Goal: Task Accomplishment & Management: Use online tool/utility

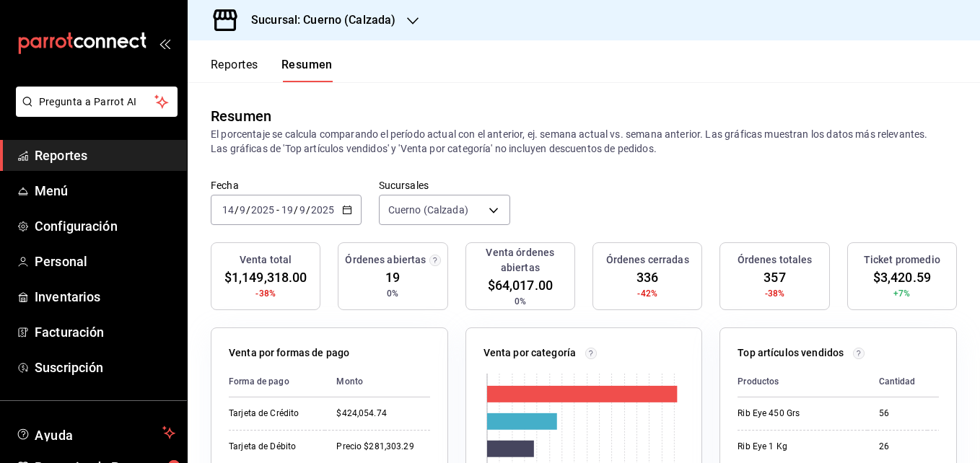
scroll to position [82, 0]
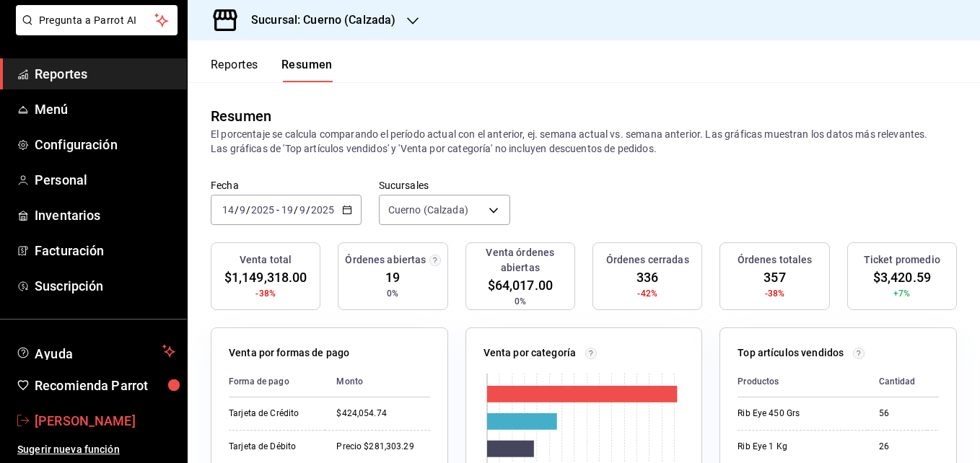
click at [100, 405] on link "[PERSON_NAME]" at bounding box center [93, 420] width 187 height 31
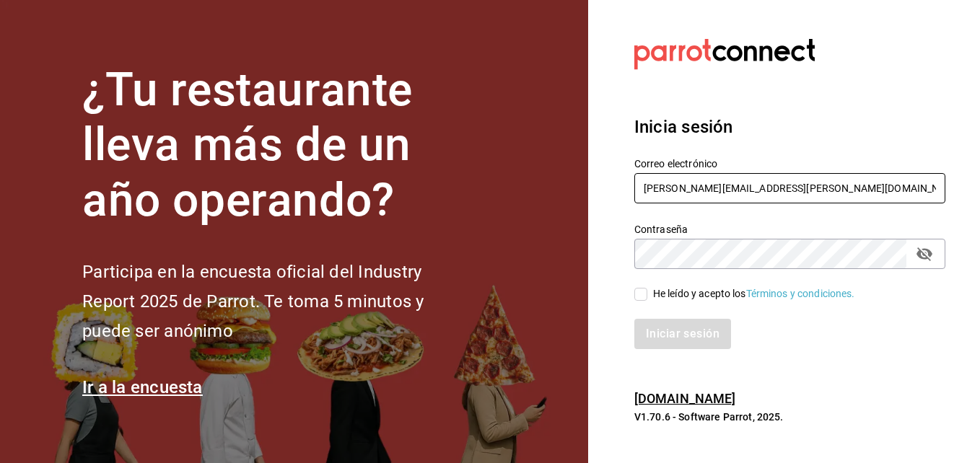
click at [675, 188] on input "[PERSON_NAME][EMAIL_ADDRESS][PERSON_NAME][DOMAIN_NAME]" at bounding box center [789, 188] width 311 height 30
type input "[PERSON_NAME][EMAIL_ADDRESS][PERSON_NAME][DOMAIN_NAME]"
click at [638, 291] on input "He leído y acepto los Términos y condiciones." at bounding box center [640, 294] width 13 height 13
checkbox input "true"
click at [643, 317] on div "Iniciar sesión" at bounding box center [781, 326] width 328 height 48
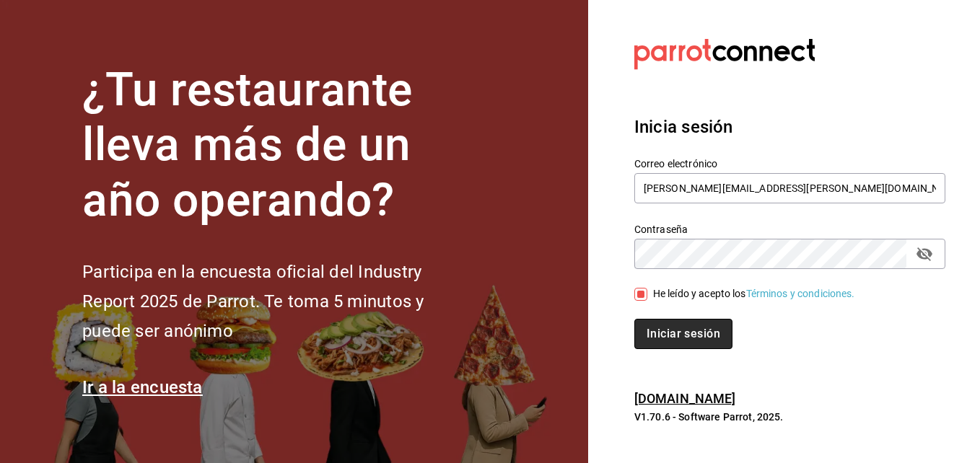
click at [646, 326] on button "Iniciar sesión" at bounding box center [683, 334] width 98 height 30
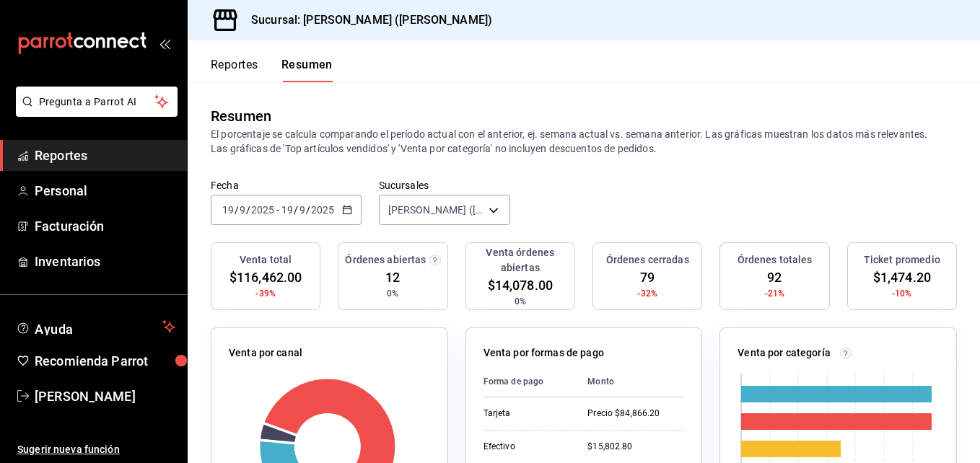
click at [258, 206] on input "2025" at bounding box center [262, 210] width 25 height 12
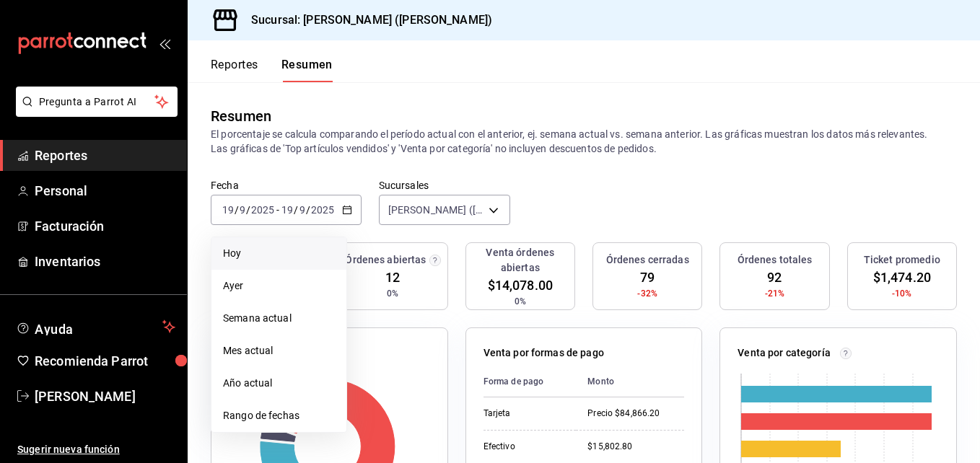
click at [263, 255] on span "Hoy" at bounding box center [279, 253] width 112 height 15
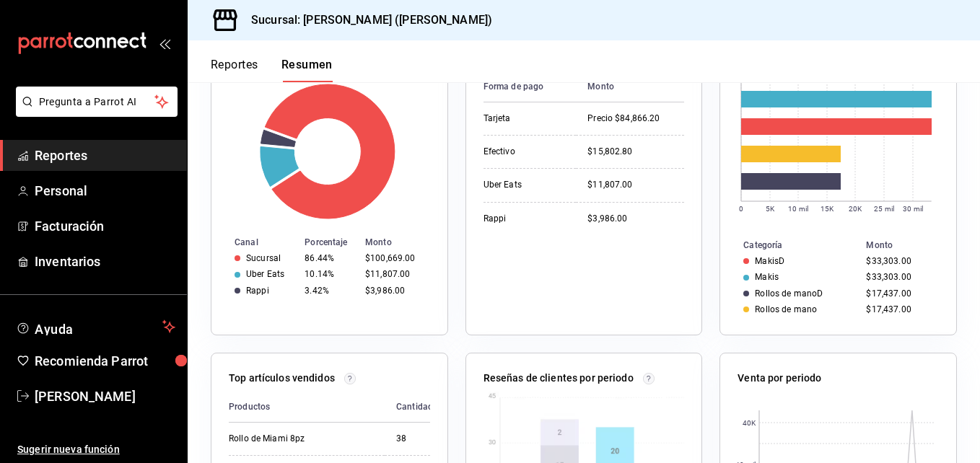
scroll to position [294, 0]
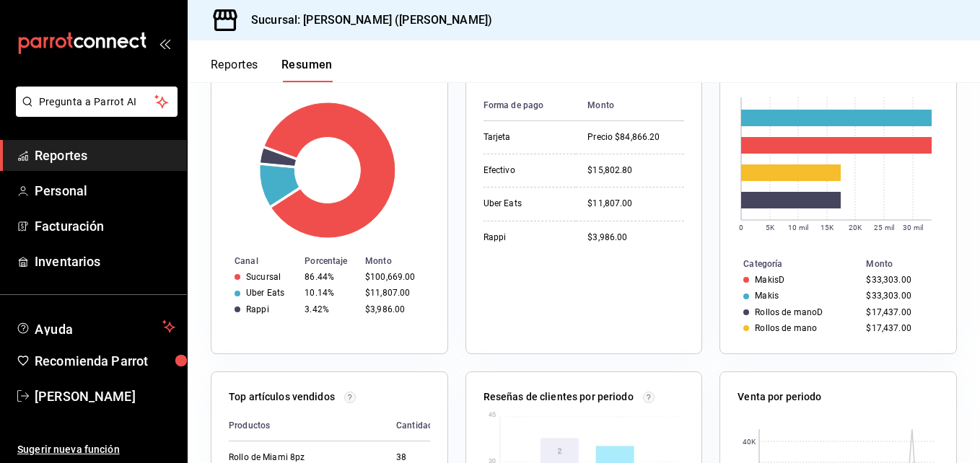
drag, startPoint x: 440, startPoint y: 405, endPoint x: 436, endPoint y: 389, distance: 16.5
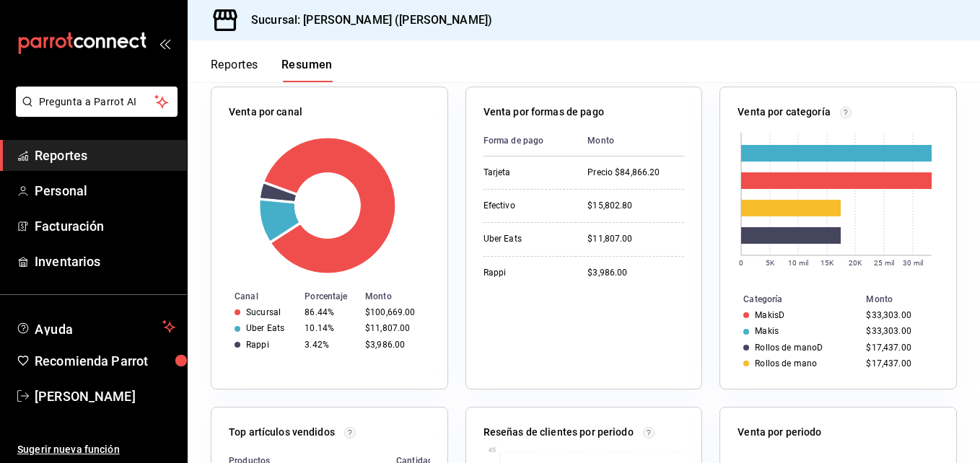
scroll to position [204, 0]
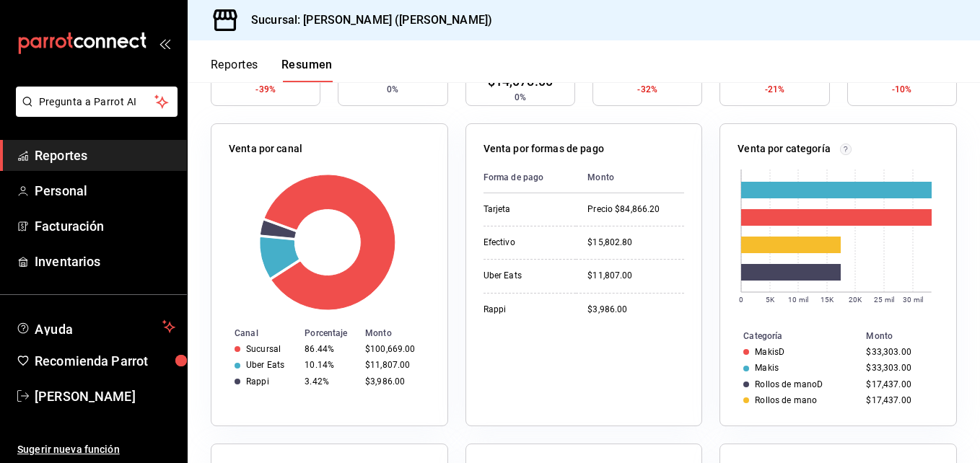
click at [238, 64] on font "Reportes" at bounding box center [235, 65] width 48 height 14
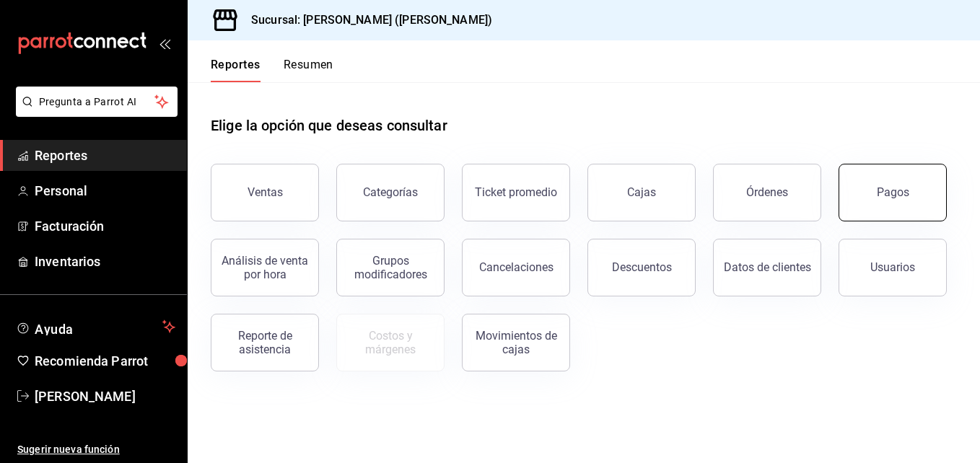
click at [866, 188] on button "Pagos" at bounding box center [892, 193] width 108 height 58
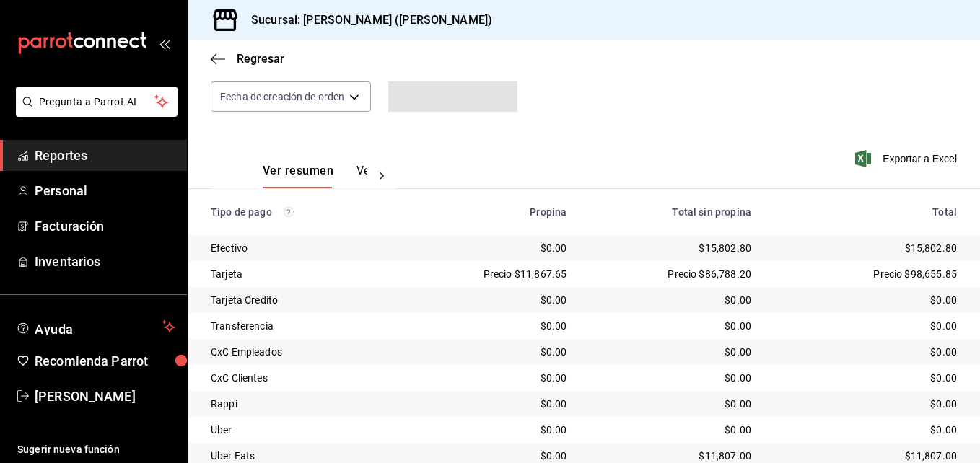
scroll to position [226, 0]
